Goal: Task Accomplishment & Management: Complete application form

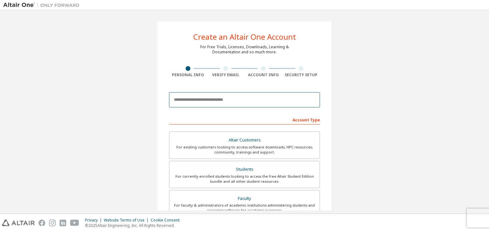
click at [243, 104] on input "email" at bounding box center [244, 99] width 151 height 15
paste input "**********"
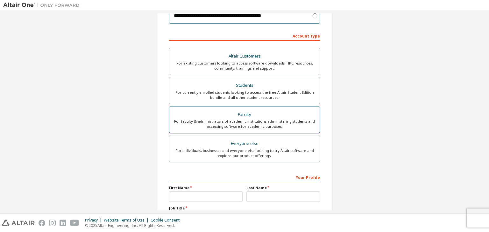
scroll to position [84, 0]
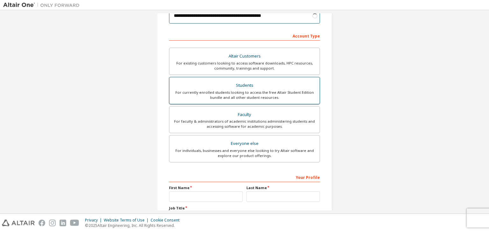
type input "**********"
click at [251, 97] on div "For currently enrolled students looking to access the free Altair Student Editi…" at bounding box center [244, 95] width 142 height 10
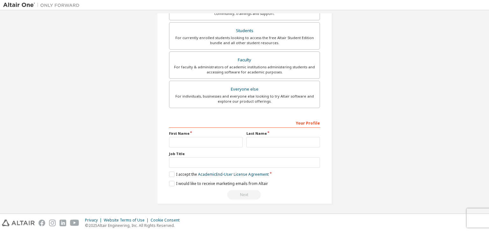
scroll to position [138, 0]
click at [213, 146] on input "text" at bounding box center [205, 142] width 73 height 10
type input "**********"
click at [257, 145] on input "text" at bounding box center [282, 142] width 73 height 10
type input "*****"
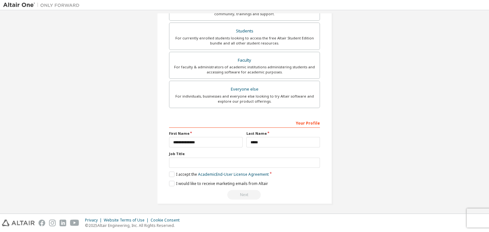
click at [171, 177] on div "**********" at bounding box center [244, 159] width 151 height 82
click at [170, 172] on label "I accept the Academic End-User License Agreement" at bounding box center [219, 174] width 100 height 5
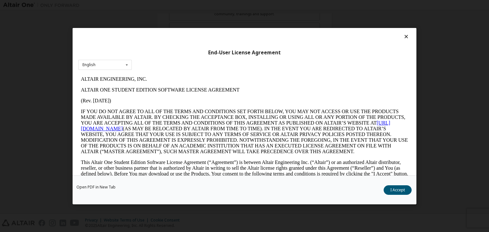
scroll to position [0, 0]
click at [393, 192] on button "I Accept" at bounding box center [397, 190] width 28 height 10
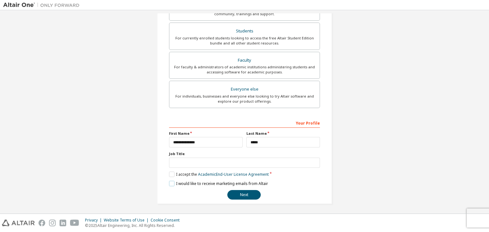
click at [172, 181] on label "I would like to receive marketing emails from Altair" at bounding box center [218, 183] width 99 height 5
click at [239, 195] on button "Next" at bounding box center [243, 195] width 33 height 10
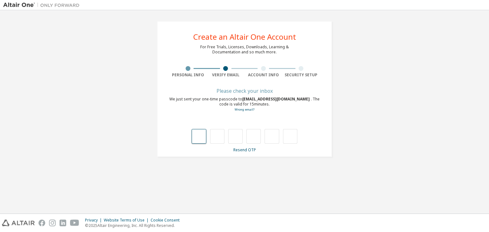
type input "*"
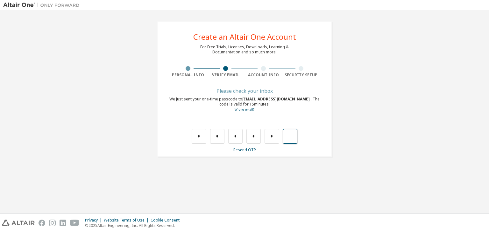
type input "*"
click at [191, 144] on div "Wrong code. Please try again" at bounding box center [244, 130] width 151 height 28
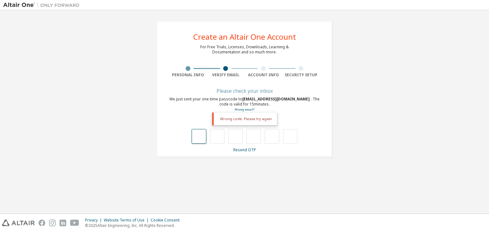
click at [196, 143] on input "text" at bounding box center [198, 136] width 14 height 15
type input "*"
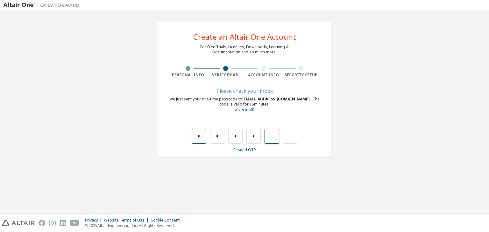
type input "*"
click at [241, 153] on link "Resend OTP" at bounding box center [244, 149] width 23 height 5
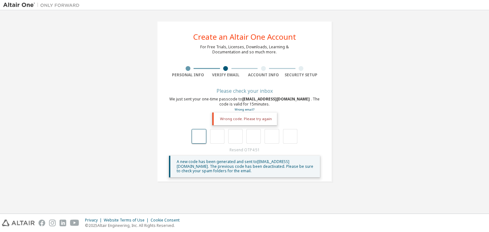
click at [200, 144] on input "text" at bounding box center [198, 136] width 14 height 15
type input "*"
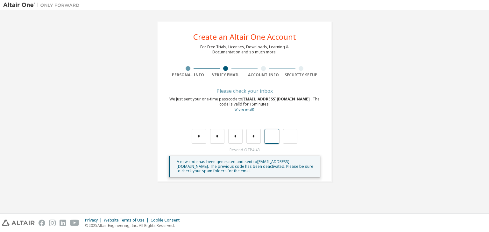
type input "*"
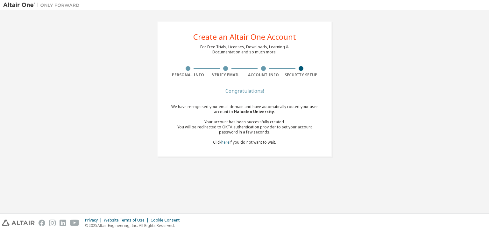
click at [224, 142] on link "here" at bounding box center [225, 142] width 8 height 5
